Goal: Task Accomplishment & Management: Manage account settings

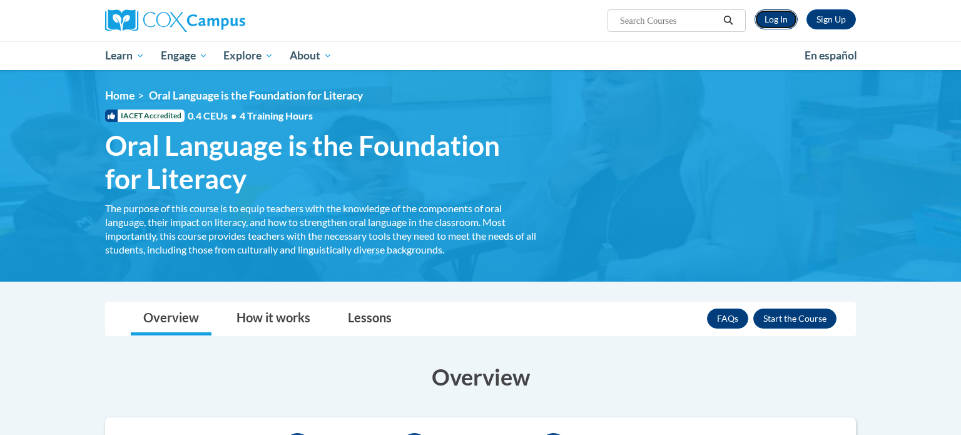
click at [779, 14] on link "Log In" at bounding box center [776, 19] width 43 height 20
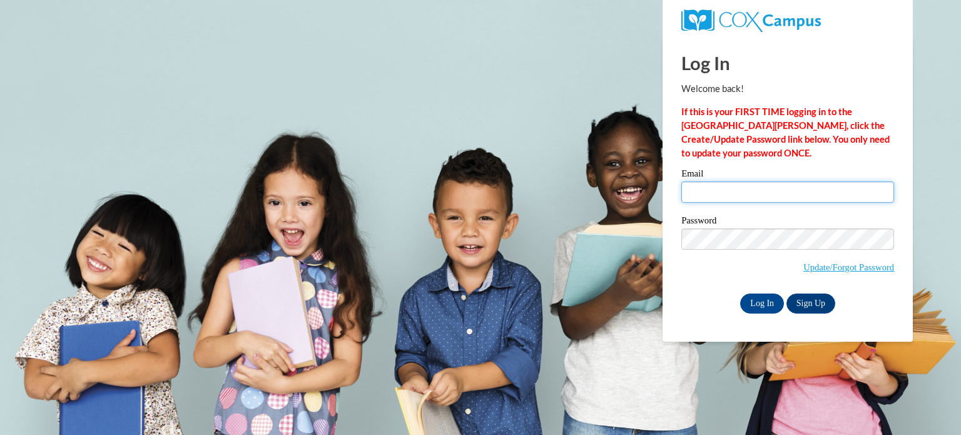
click at [732, 187] on input "Email" at bounding box center [788, 192] width 213 height 21
type input "[EMAIL_ADDRESS][DOMAIN_NAME]"
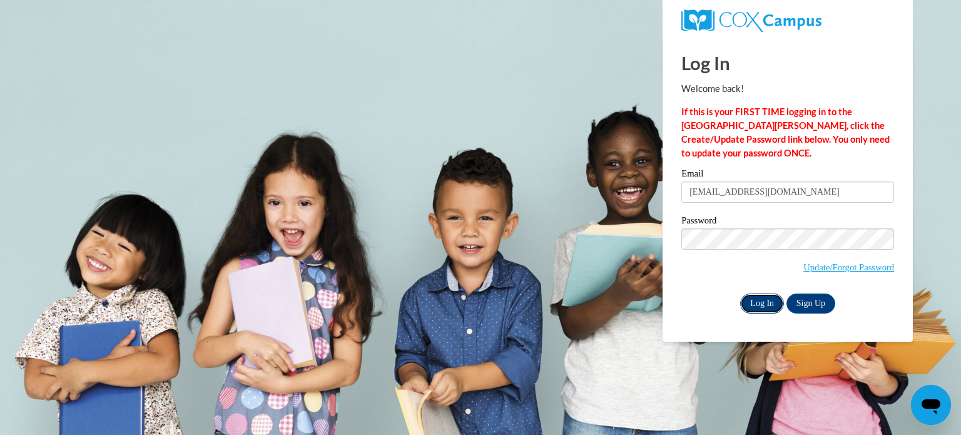
click at [762, 310] on input "Log In" at bounding box center [762, 304] width 44 height 20
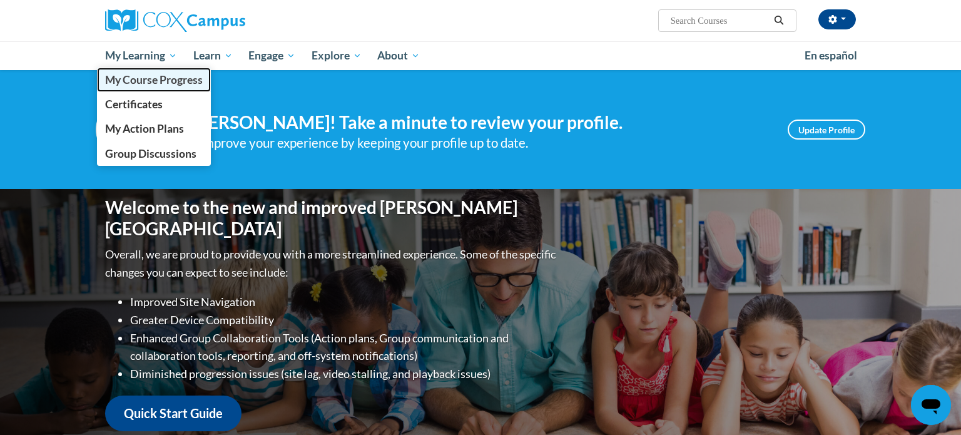
click at [150, 76] on span "My Course Progress" at bounding box center [154, 79] width 98 height 13
